Goal: Task Accomplishment & Management: Use online tool/utility

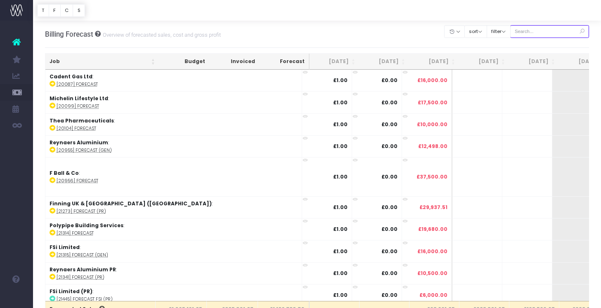
click at [533, 34] on input "text" at bounding box center [549, 31] width 79 height 13
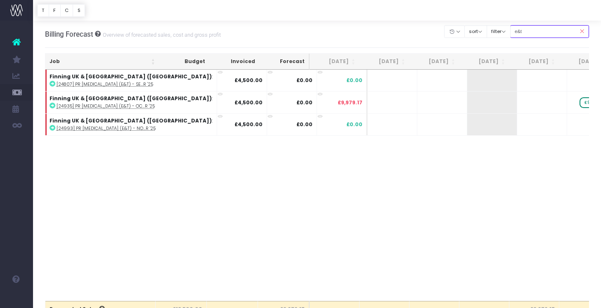
type input "e&t"
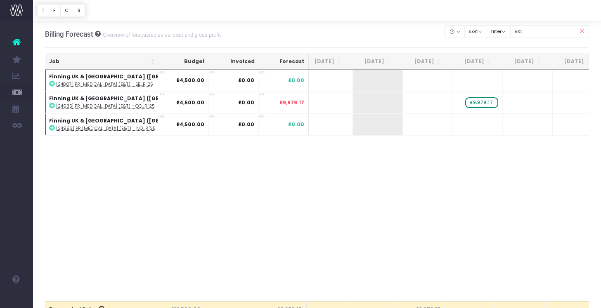
scroll to position [0, 70]
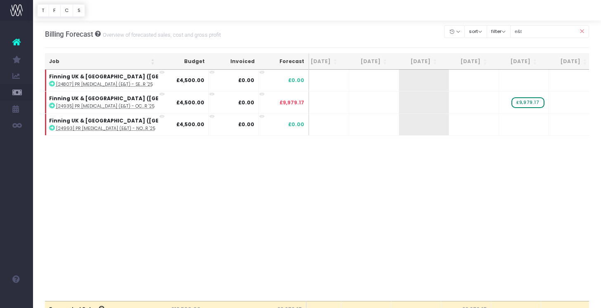
click at [582, 30] on icon at bounding box center [581, 31] width 14 height 17
click at [553, 31] on input "e&t" at bounding box center [549, 31] width 79 height 13
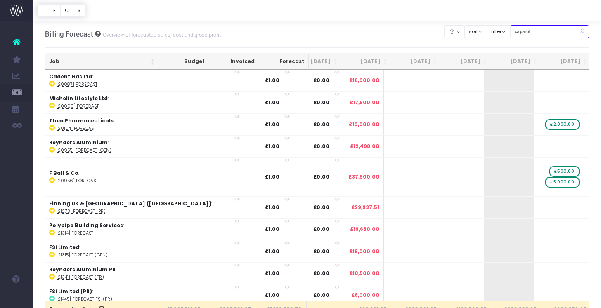
type input "caparol"
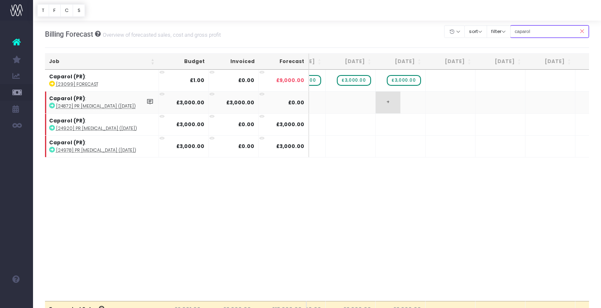
scroll to position [0, 292]
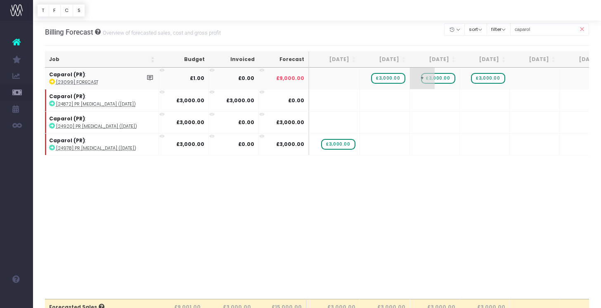
click at [421, 85] on span "+" at bounding box center [422, 78] width 25 height 21
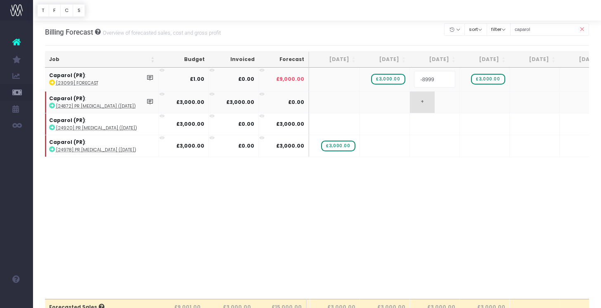
click at [421, 95] on body "Oh my... this is bad. wayahead wasn't able to load this page. Please contact su…" at bounding box center [300, 152] width 601 height 308
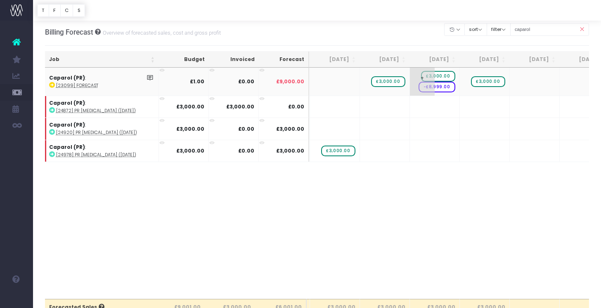
click at [444, 87] on span "-£8,999.00" at bounding box center [436, 87] width 37 height 11
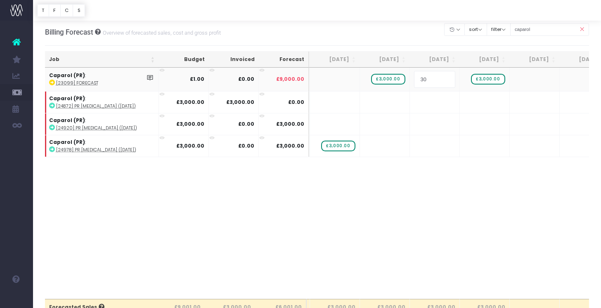
type input "300"
click at [444, 170] on body "Oh my... this is bad. wayahead wasn't able to load this page. Please contact su…" at bounding box center [300, 152] width 601 height 308
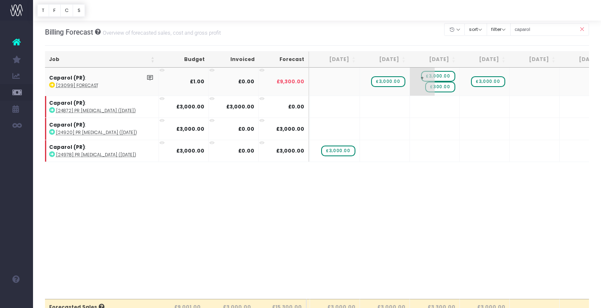
click at [436, 87] on span "£300.00" at bounding box center [440, 87] width 30 height 11
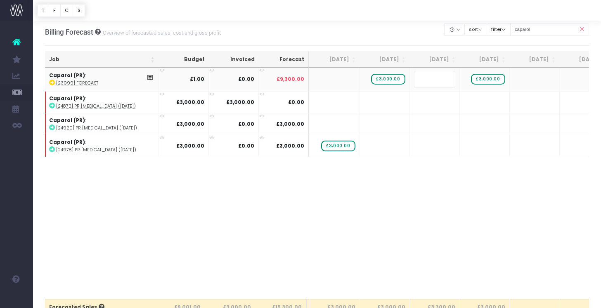
click at [418, 197] on body "Oh my... this is bad. wayahead wasn't able to load this page. Please contact su…" at bounding box center [300, 152] width 601 height 308
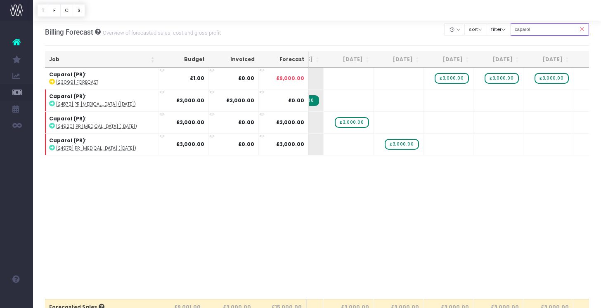
click at [555, 28] on input "caparol" at bounding box center [549, 29] width 79 height 13
type input "c"
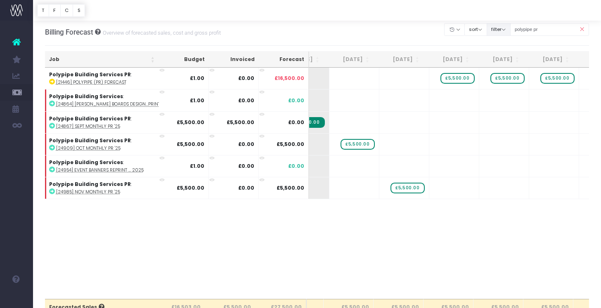
click at [510, 31] on button "filter" at bounding box center [499, 29] width 24 height 13
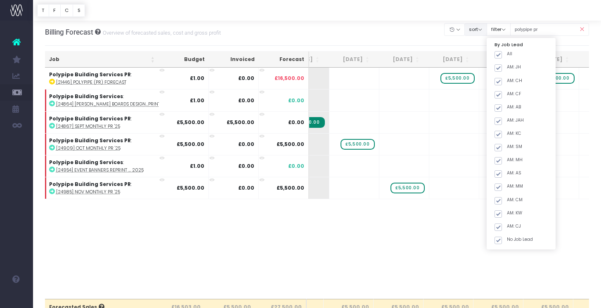
click at [487, 29] on button "sort" at bounding box center [475, 29] width 23 height 13
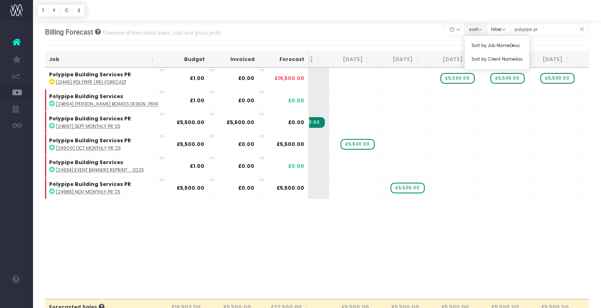
click at [495, 5] on div at bounding box center [317, 10] width 568 height 21
click at [560, 29] on input "polypipe pr" at bounding box center [549, 29] width 79 height 13
type input "p"
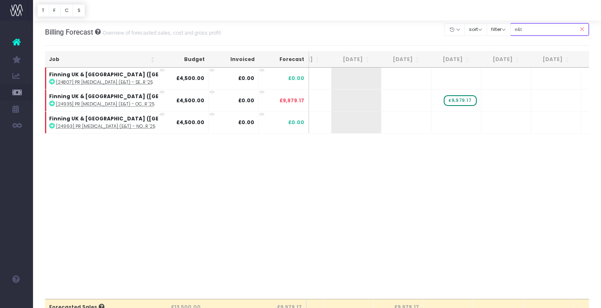
type input "e&t"
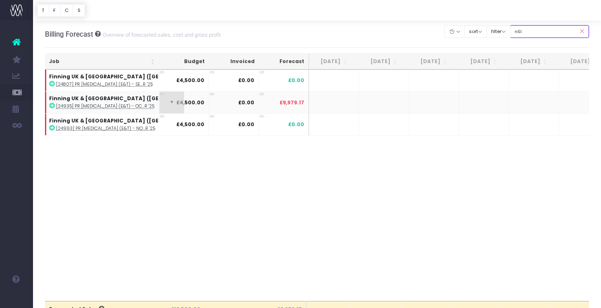
scroll to position [0, 419]
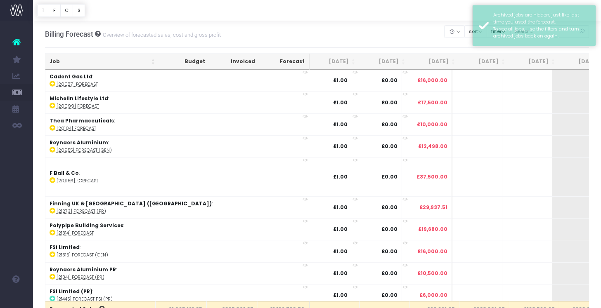
click at [415, 23] on div "Billing Forecast Overview of forecasted sales, cost and gross profit Clear Filt…" at bounding box center [317, 34] width 544 height 27
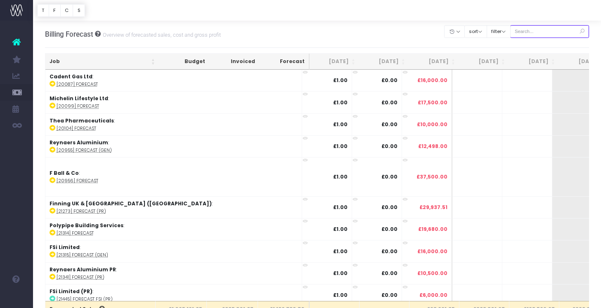
click at [553, 35] on input "text" at bounding box center [549, 31] width 79 height 13
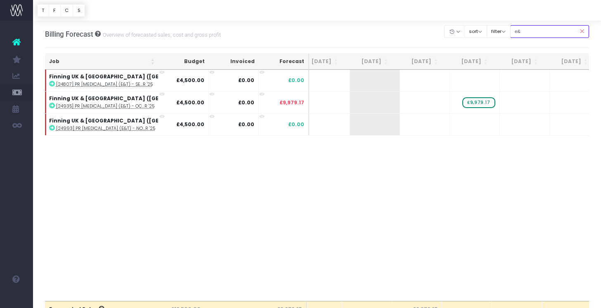
type input "e"
type input "finning"
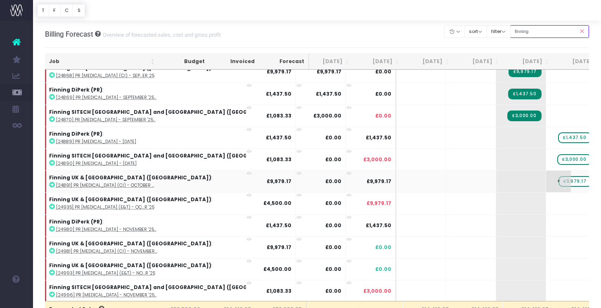
scroll to position [118, 56]
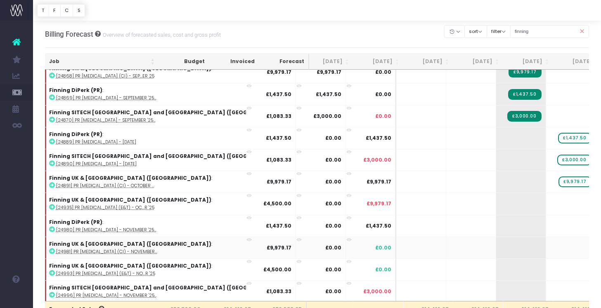
click at [596, 248] on span "+" at bounding box center [608, 247] width 25 height 21
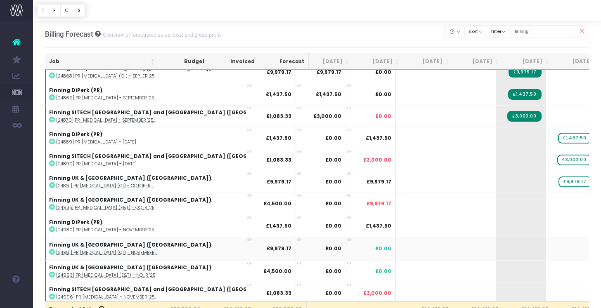
type input "\"
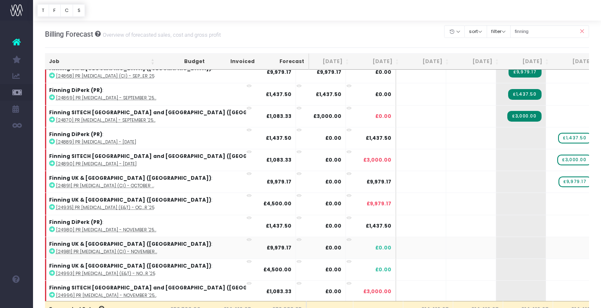
click at [596, 253] on span "+" at bounding box center [608, 247] width 25 height 21
click at [596, 244] on span "+" at bounding box center [608, 247] width 25 height 21
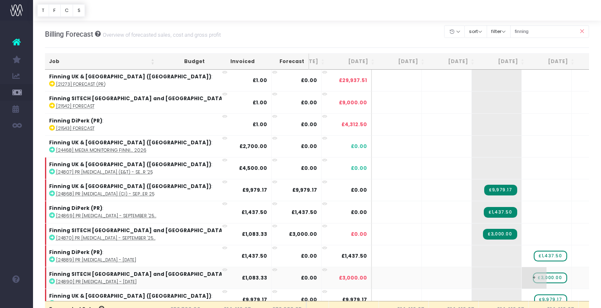
scroll to position [0, 84]
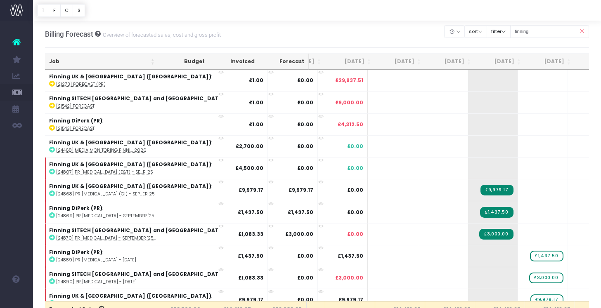
click at [580, 33] on icon at bounding box center [581, 31] width 14 height 17
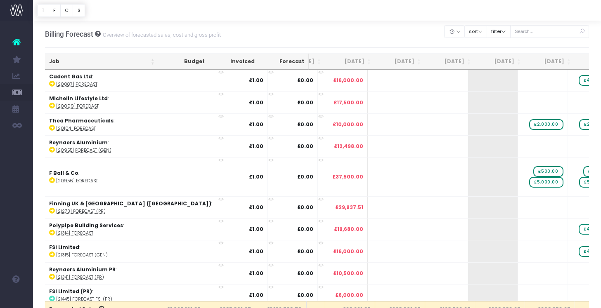
click at [582, 34] on icon at bounding box center [581, 31] width 14 height 17
click at [557, 32] on input "text" at bounding box center [549, 31] width 79 height 13
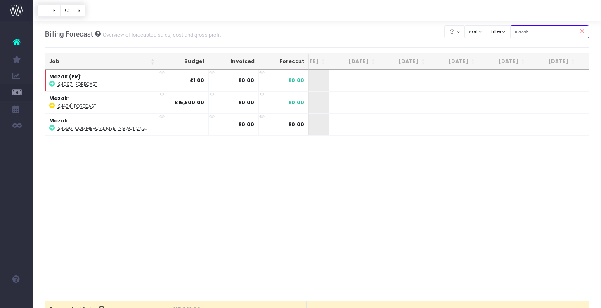
scroll to position [0, 141]
type input "m"
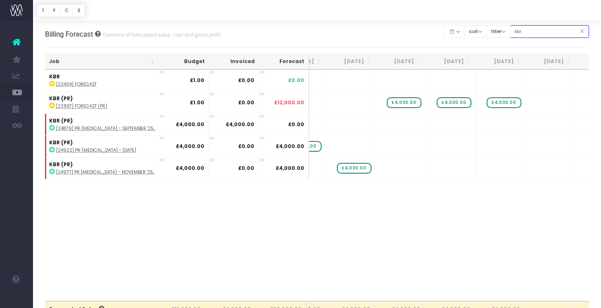
scroll to position [0, 186]
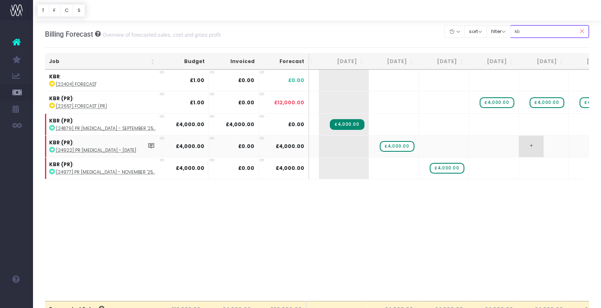
type input "k"
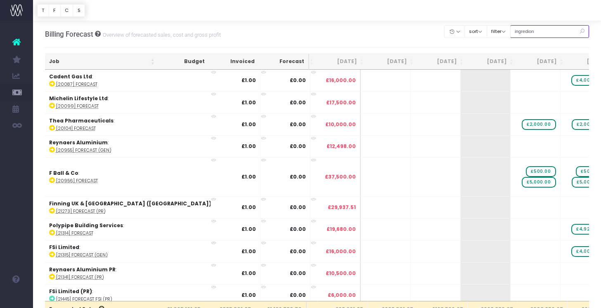
type input "ingredion"
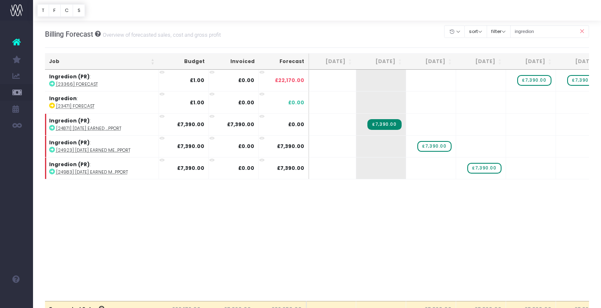
click at [582, 30] on icon at bounding box center [581, 31] width 14 height 17
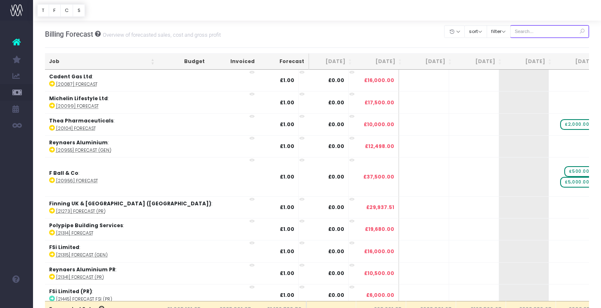
click at [540, 30] on input "text" at bounding box center [549, 31] width 79 height 13
type input "mazak"
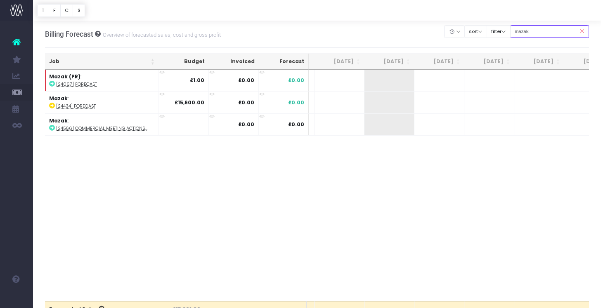
scroll to position [0, 92]
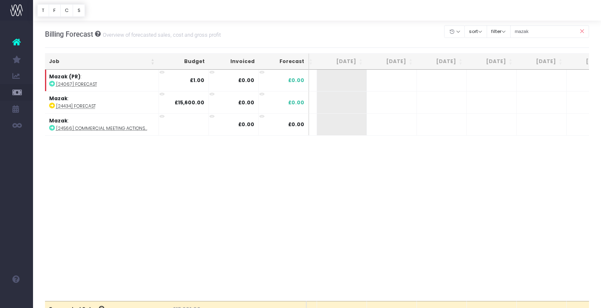
click at [123, 175] on div "Job Budget Invoiced Forecast [DATE] Aug [DATE] Oct [DATE] Dec [DATE] Feb [DATE]…" at bounding box center [317, 185] width 544 height 231
